Goal: Register for event/course

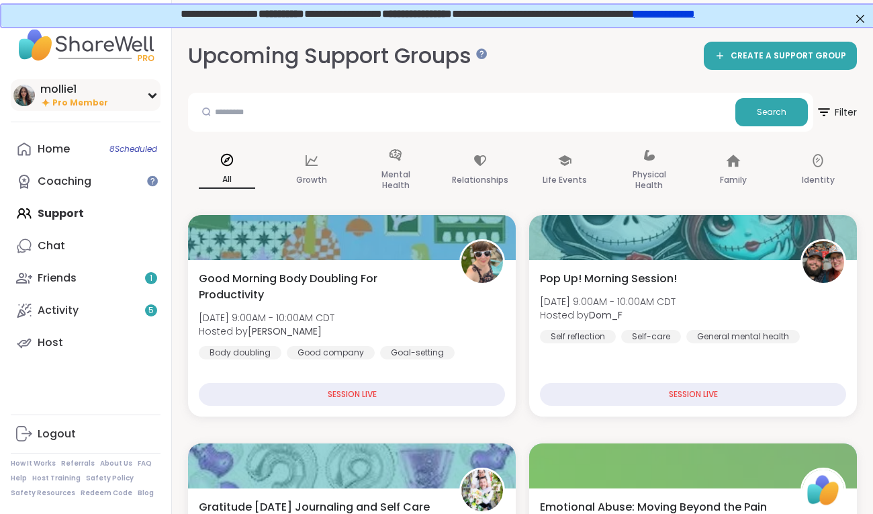
click at [14, 93] on img at bounding box center [24, 96] width 22 height 22
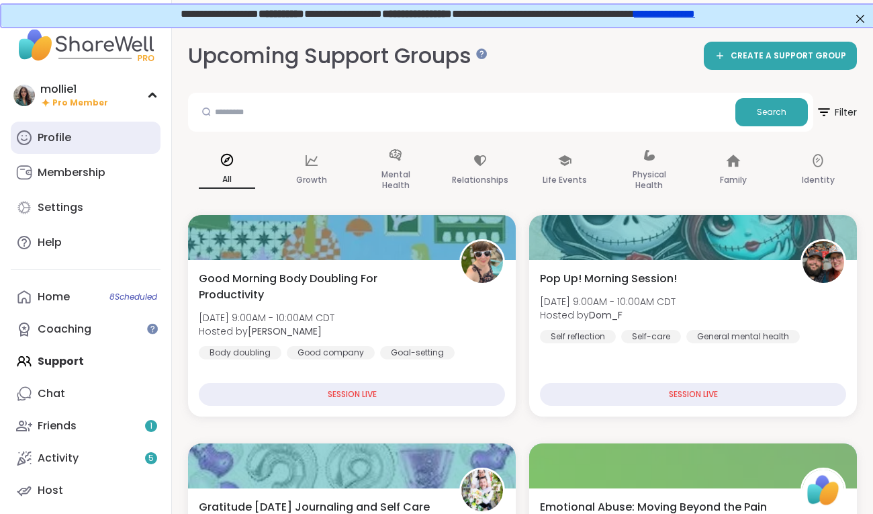
click at [72, 140] on link "Profile" at bounding box center [86, 138] width 150 height 32
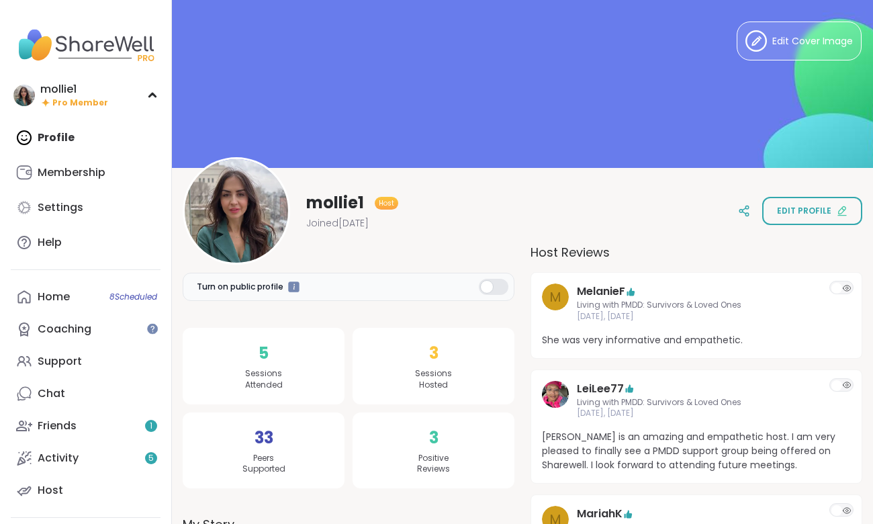
click at [67, 148] on div "Profile Membership Settings Help" at bounding box center [86, 190] width 150 height 137
click at [36, 48] on img at bounding box center [86, 45] width 150 height 47
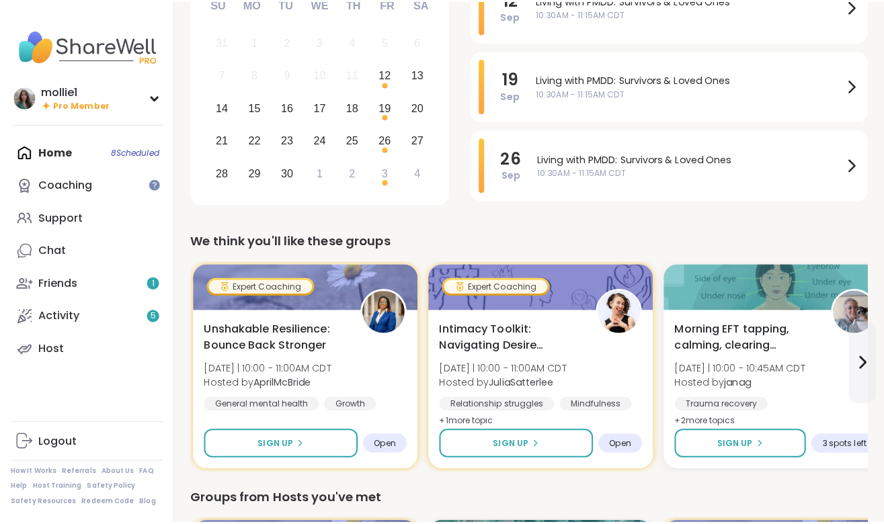
scroll to position [187, 0]
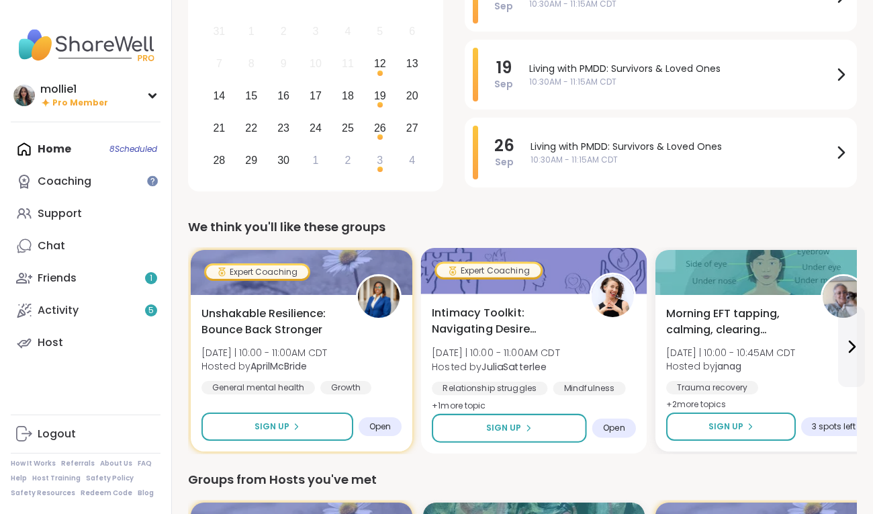
click at [466, 270] on div "Expert Coaching" at bounding box center [489, 269] width 104 height 13
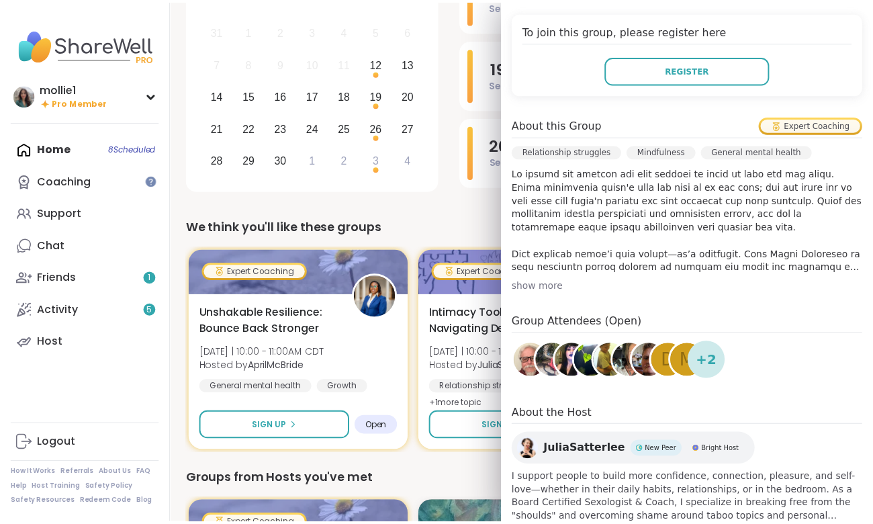
scroll to position [294, 0]
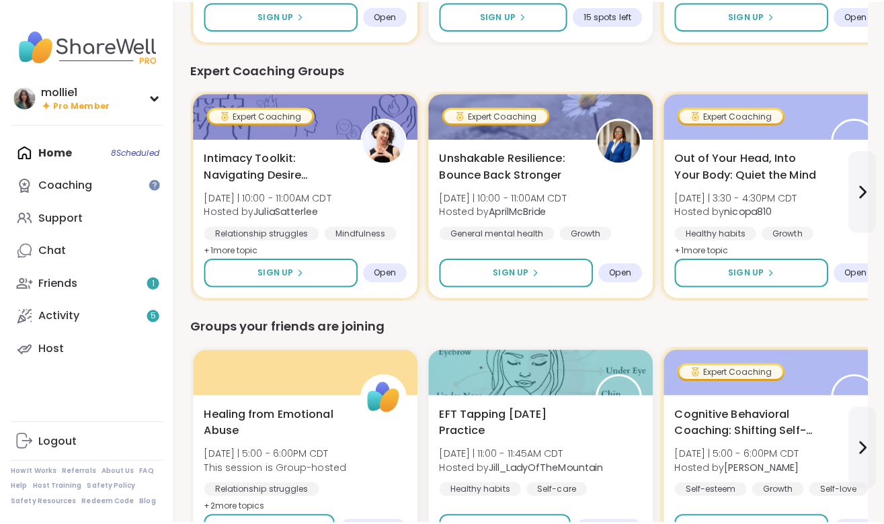
scroll to position [856, 0]
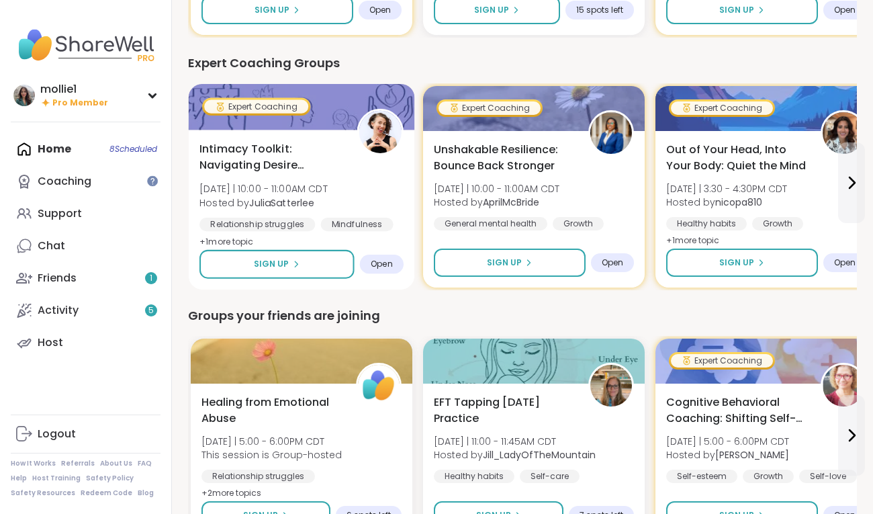
click at [392, 146] on img at bounding box center [380, 132] width 42 height 42
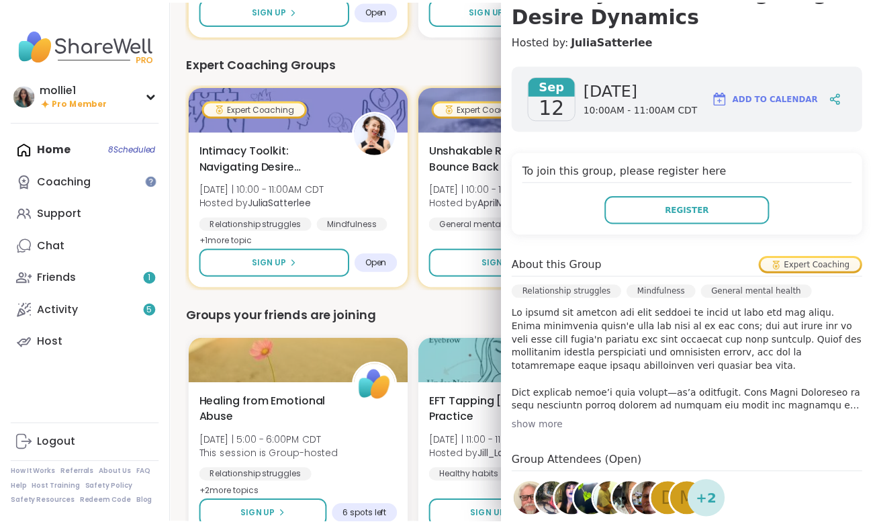
scroll to position [343, 0]
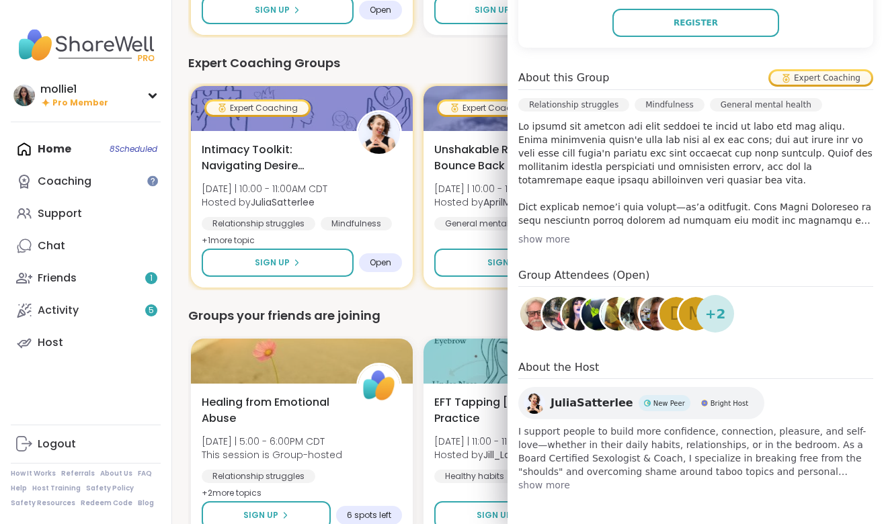
click at [424, 299] on div "We think you'll like these groups Expert Coaching Unshakable Resilience: Bounce…" at bounding box center [527, 446] width 679 height 1797
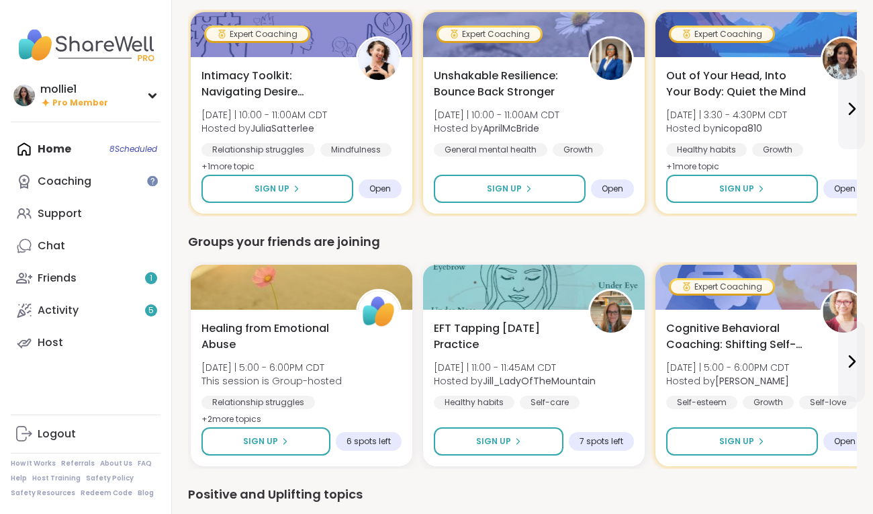
scroll to position [934, 0]
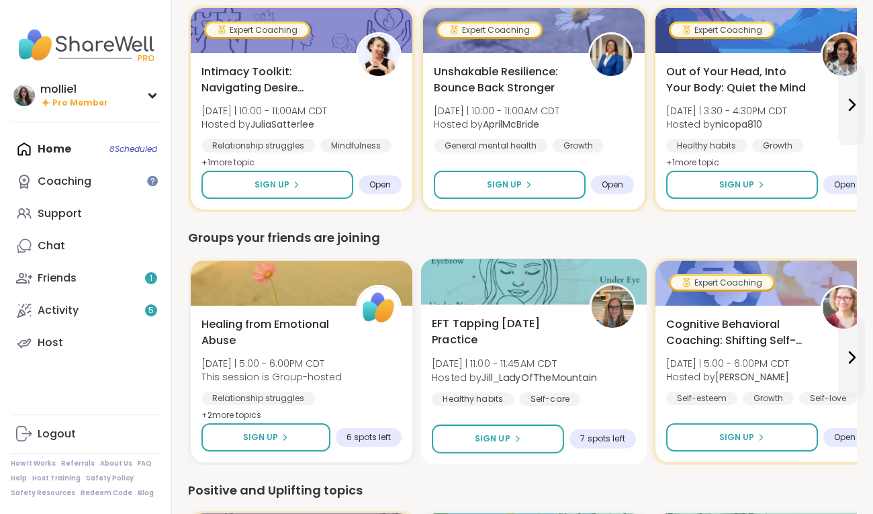
click at [476, 283] on div at bounding box center [534, 282] width 226 height 46
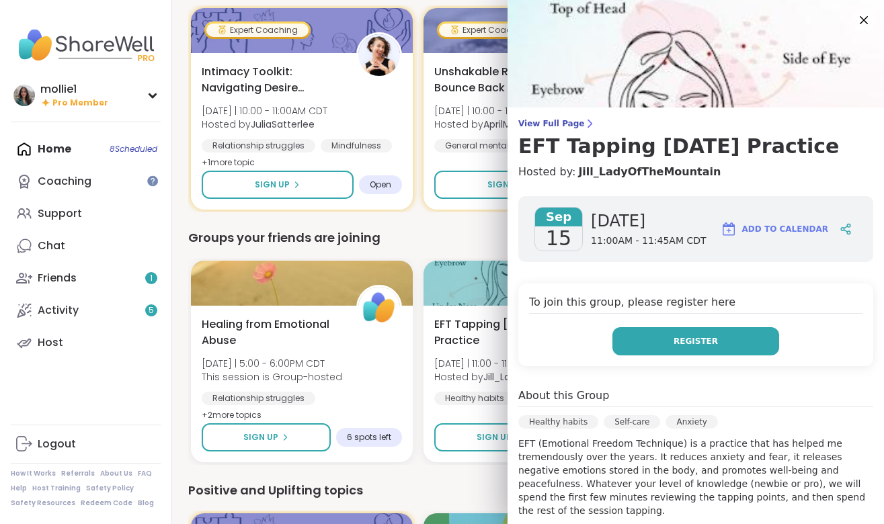
click at [627, 334] on button "Register" at bounding box center [695, 341] width 167 height 28
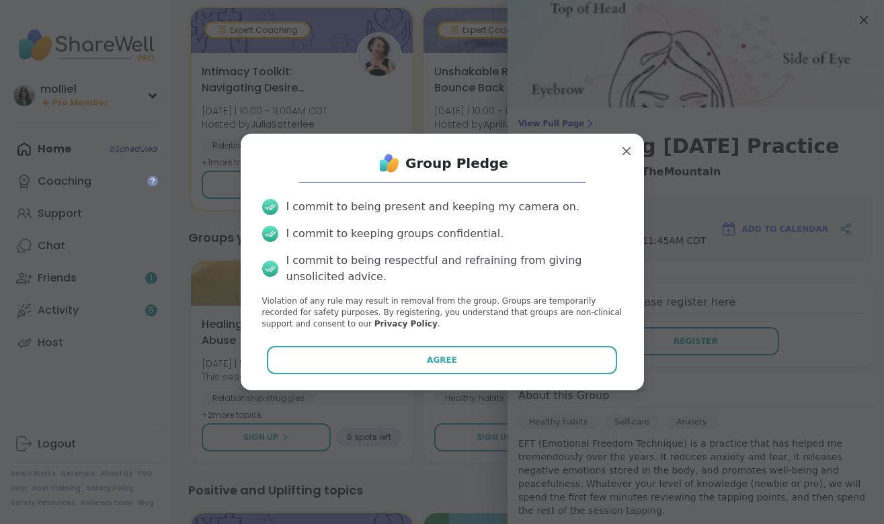
click at [517, 356] on button "Agree" at bounding box center [442, 360] width 350 height 28
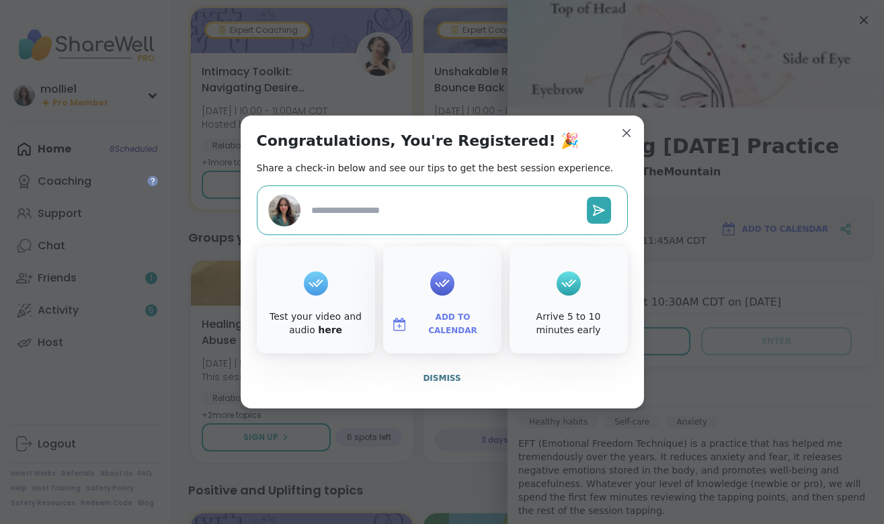
type textarea "*"
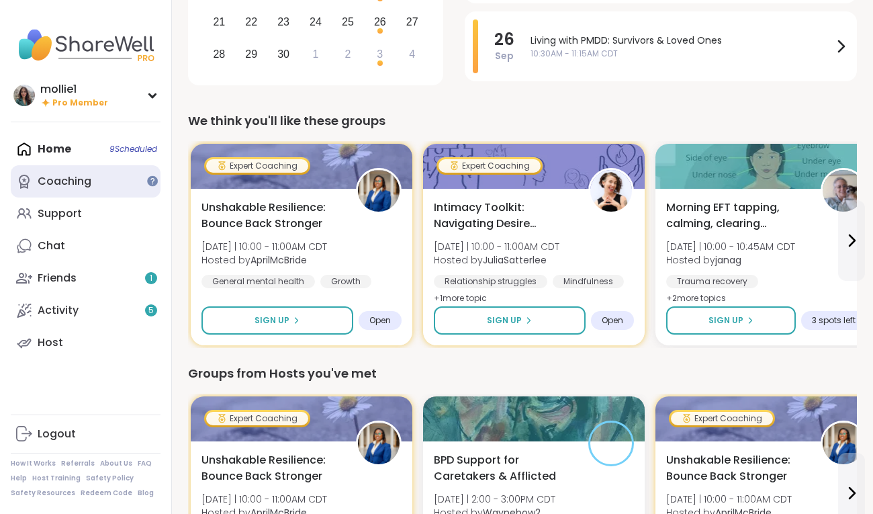
scroll to position [292, 0]
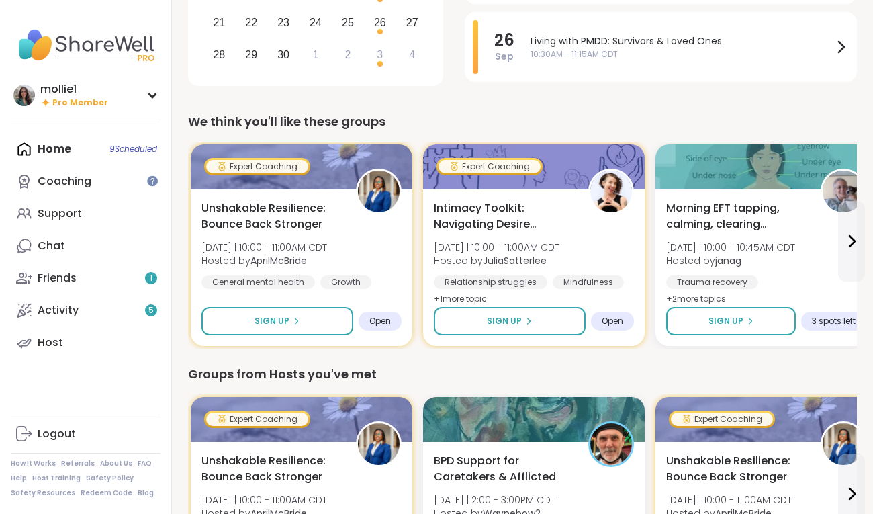
click at [40, 52] on img at bounding box center [86, 45] width 150 height 47
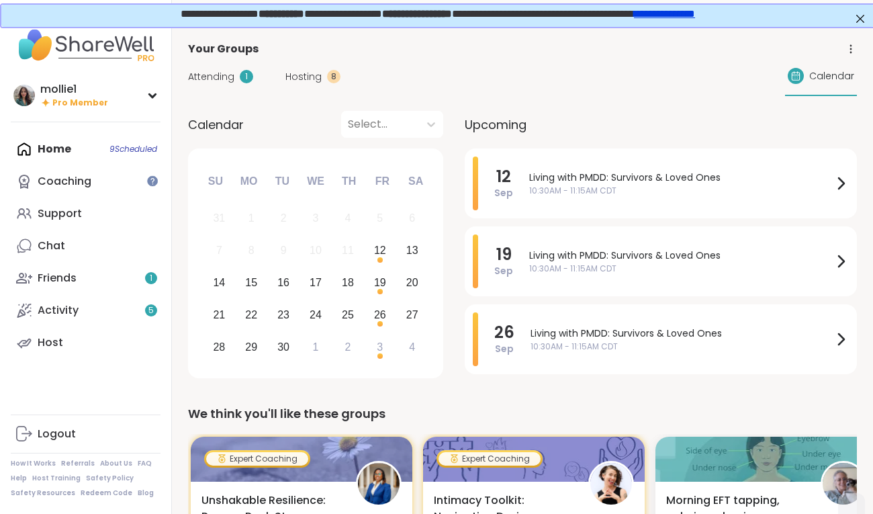
click at [482, 125] on span "Upcoming" at bounding box center [496, 125] width 62 height 18
click at [418, 252] on div "13" at bounding box center [412, 250] width 12 height 18
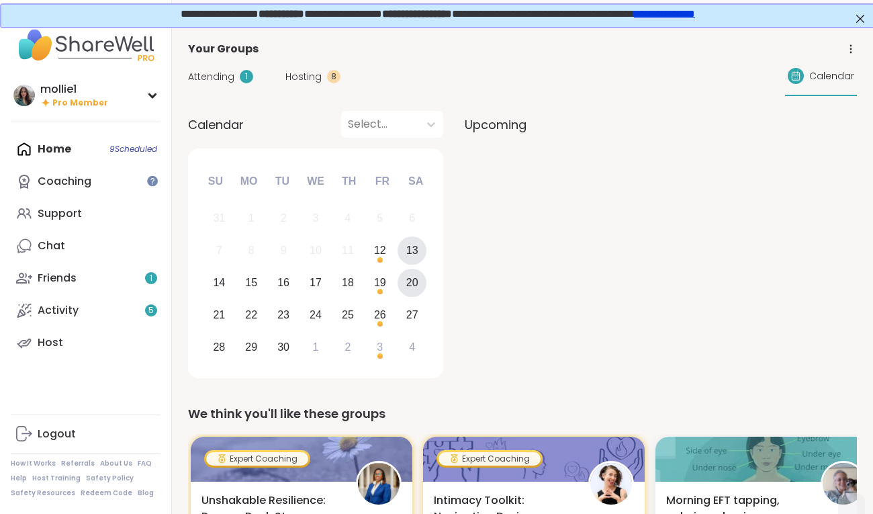
click at [423, 278] on div "20" at bounding box center [412, 283] width 29 height 29
click at [375, 316] on div "26" at bounding box center [380, 315] width 12 height 18
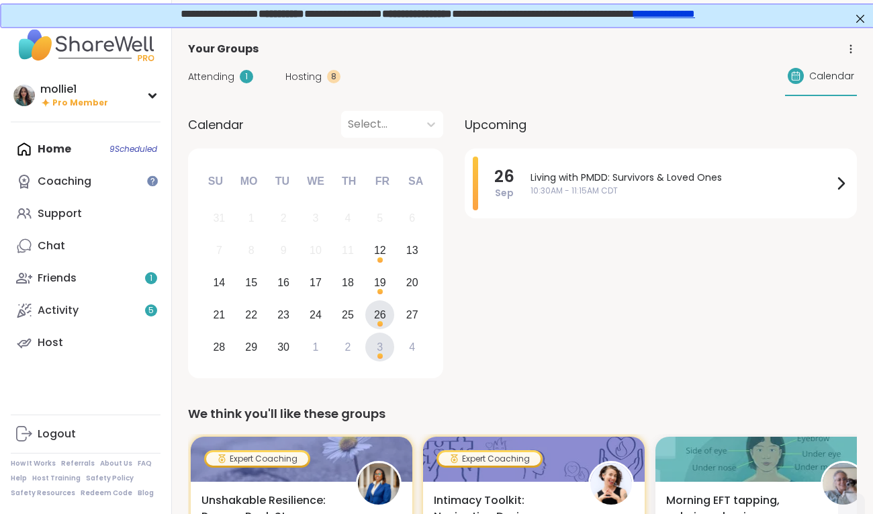
click at [370, 349] on div "3" at bounding box center [380, 347] width 29 height 29
click at [28, 46] on img at bounding box center [86, 45] width 150 height 47
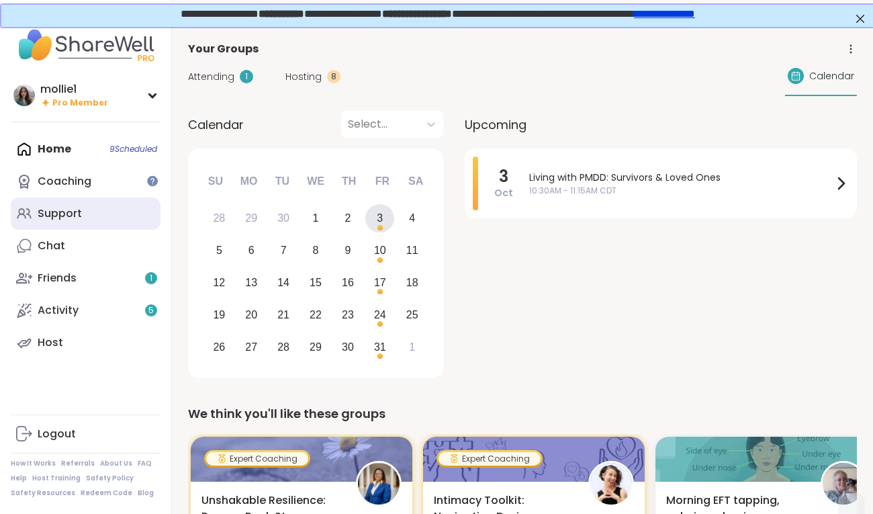
click at [73, 212] on div "Support" at bounding box center [60, 213] width 44 height 15
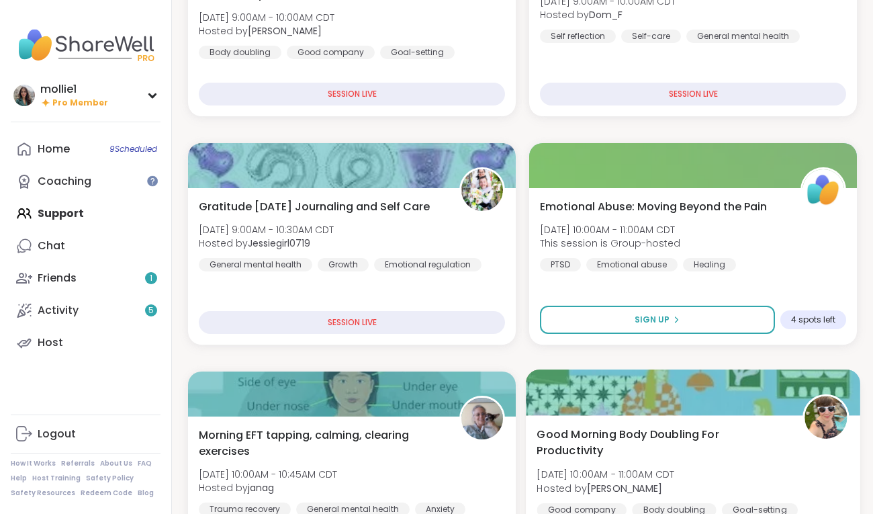
scroll to position [491, 0]
